Goal: Transaction & Acquisition: Subscribe to service/newsletter

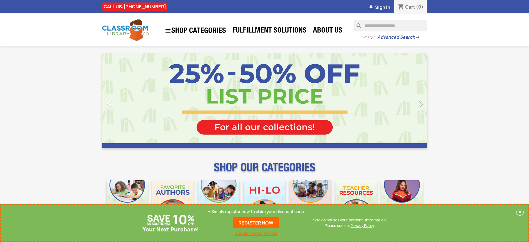
click at [256, 211] on p "+ Simply register now to claim your discount code" at bounding box center [256, 212] width 96 height 6
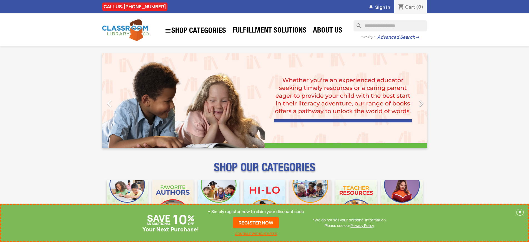
click at [256, 211] on p "+ Simply register now to claim your discount code" at bounding box center [256, 212] width 96 height 6
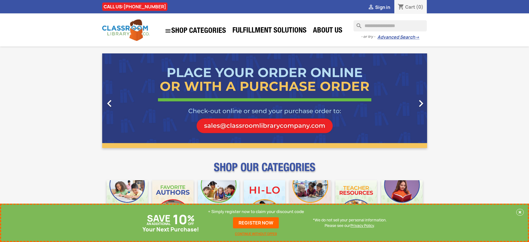
click at [256, 211] on p "+ Simply register now to claim your discount code" at bounding box center [256, 212] width 96 height 6
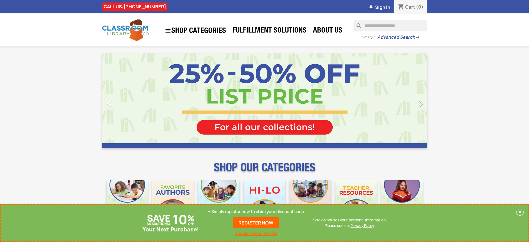
click at [256, 211] on p "+ Simply register now to claim your discount code" at bounding box center [256, 212] width 96 height 6
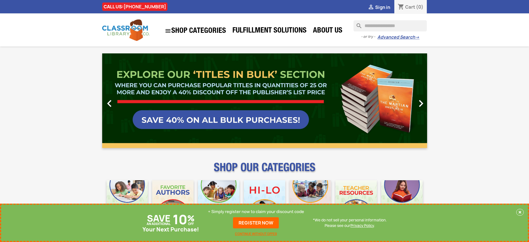
click at [256, 211] on p "+ Simply register now to claim your discount code" at bounding box center [256, 212] width 96 height 6
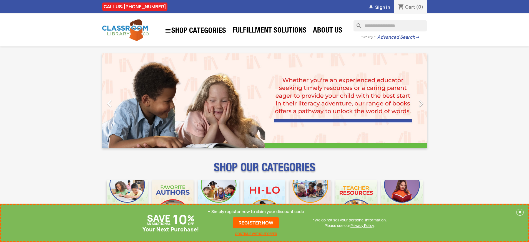
click at [256, 211] on p "+ Simply register now to claim your discount code" at bounding box center [256, 212] width 96 height 6
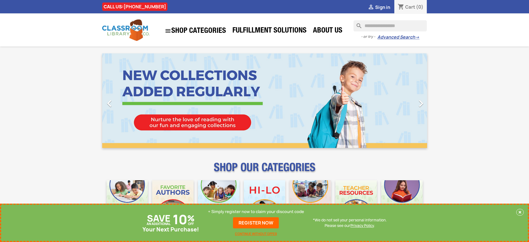
click at [256, 211] on p "+ Simply register now to claim your discount code" at bounding box center [256, 212] width 96 height 6
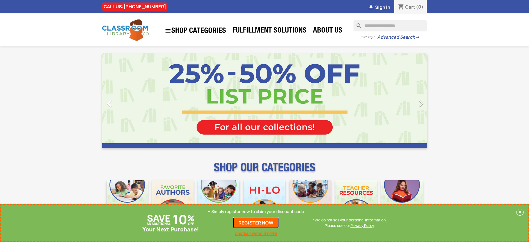
click at [256, 223] on link "REGISTER NOW" at bounding box center [256, 222] width 46 height 11
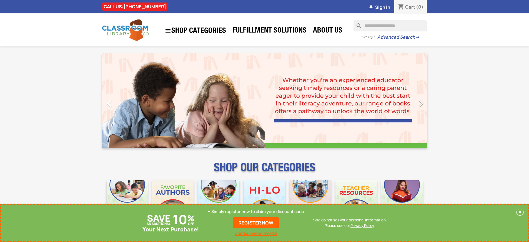
click at [256, 211] on p "+ Simply register now to claim your discount code" at bounding box center [256, 212] width 96 height 6
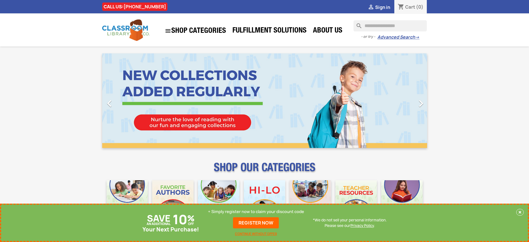
click at [256, 211] on p "+ Simply register now to claim your discount code" at bounding box center [256, 212] width 96 height 6
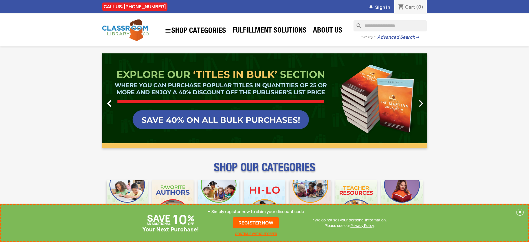
click at [256, 211] on p "+ Simply register now to claim your discount code" at bounding box center [256, 212] width 96 height 6
click at [256, 223] on link "REGISTER NOW" at bounding box center [256, 222] width 46 height 11
